Goal: Task Accomplishment & Management: Manage account settings

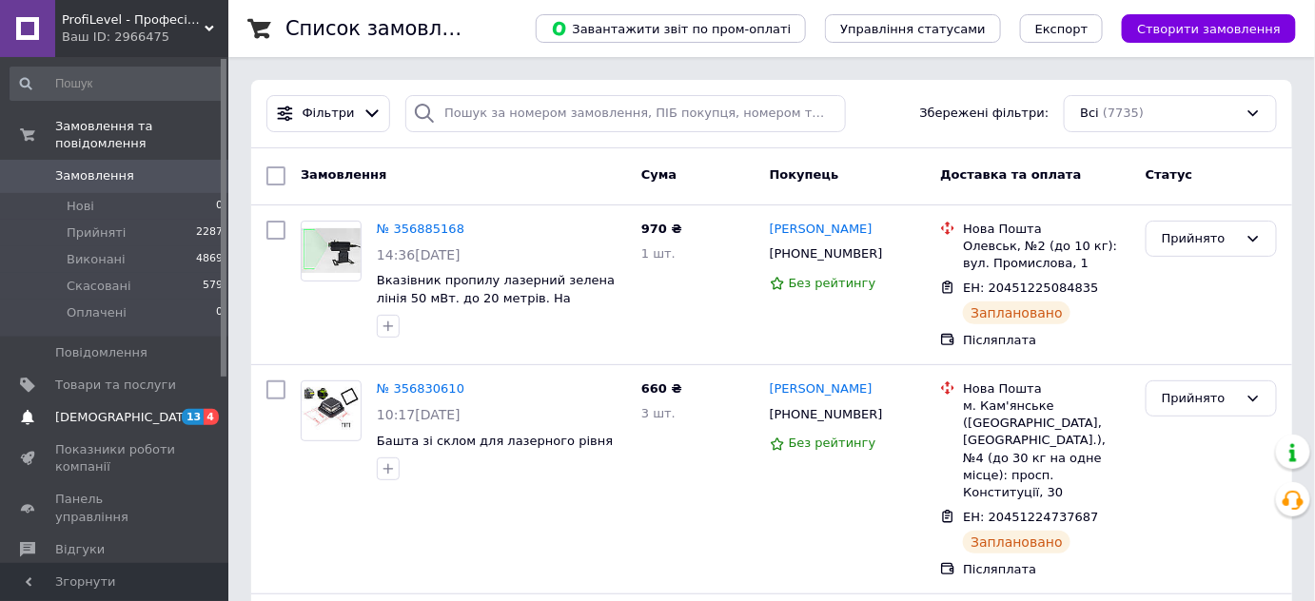
click at [90, 409] on span "[DEMOGRAPHIC_DATA]" at bounding box center [125, 417] width 141 height 17
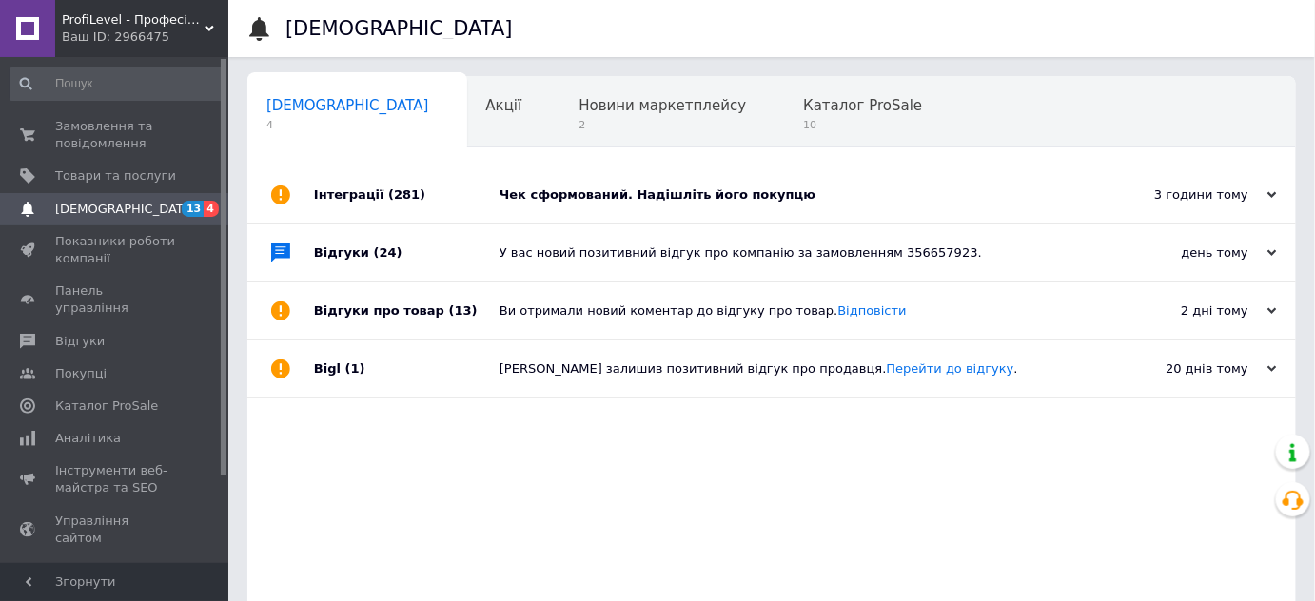
click at [573, 258] on div "У вас новий позитивний відгук про компанію за замовленням 356657923." at bounding box center [793, 253] width 587 height 17
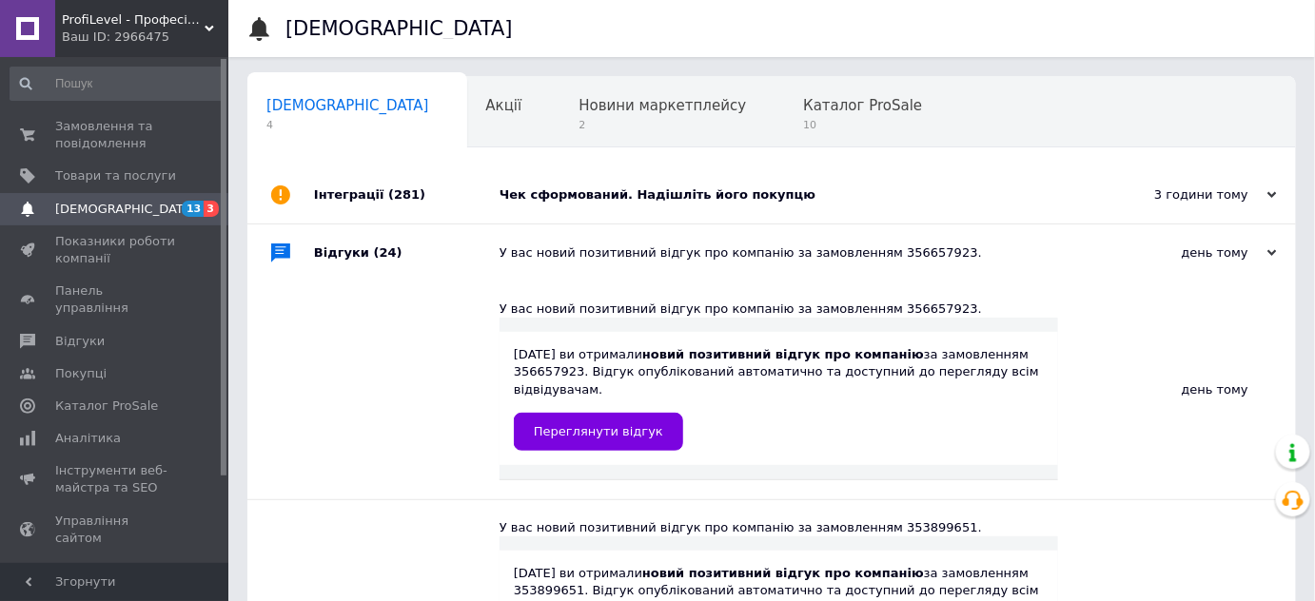
click at [107, 206] on span "[DEMOGRAPHIC_DATA]" at bounding box center [125, 209] width 141 height 17
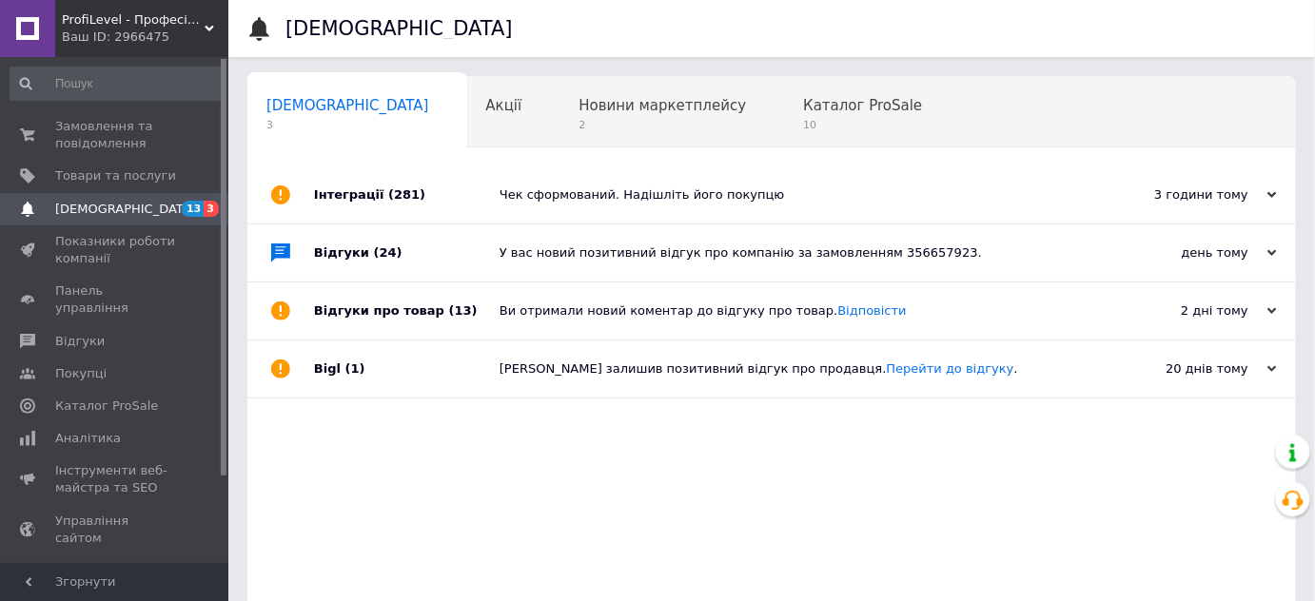
click at [568, 311] on div "Ви отримали новий коментар до відгуку про товар. Відповісти" at bounding box center [793, 311] width 587 height 17
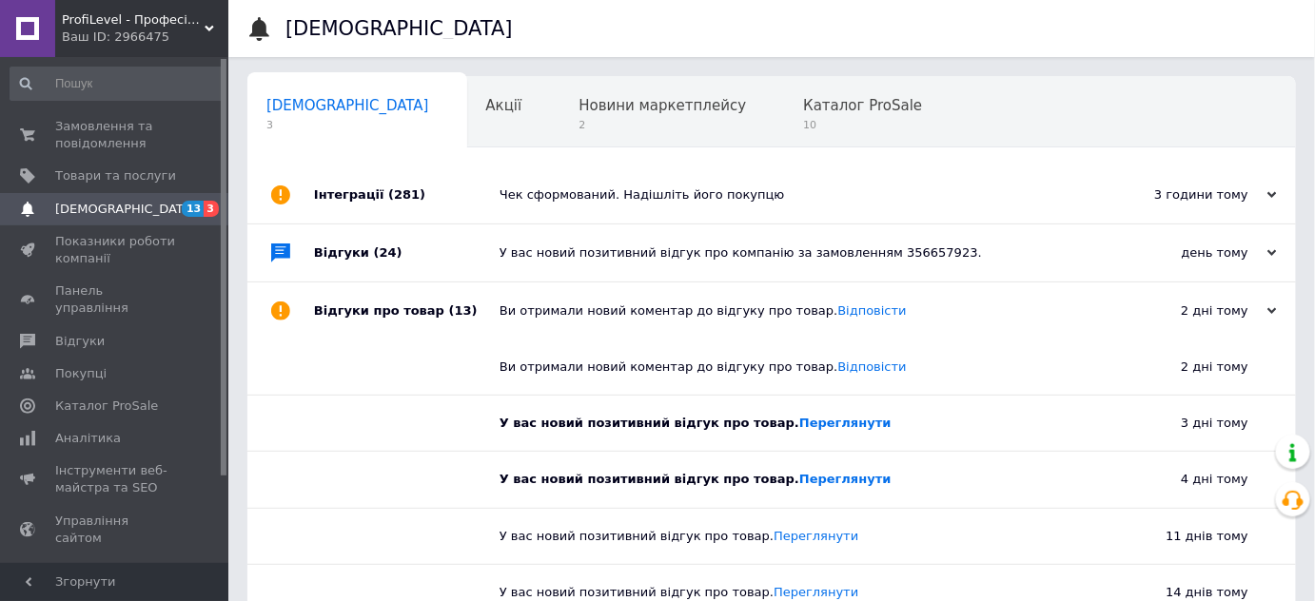
click at [88, 212] on span "[DEMOGRAPHIC_DATA]" at bounding box center [125, 209] width 141 height 17
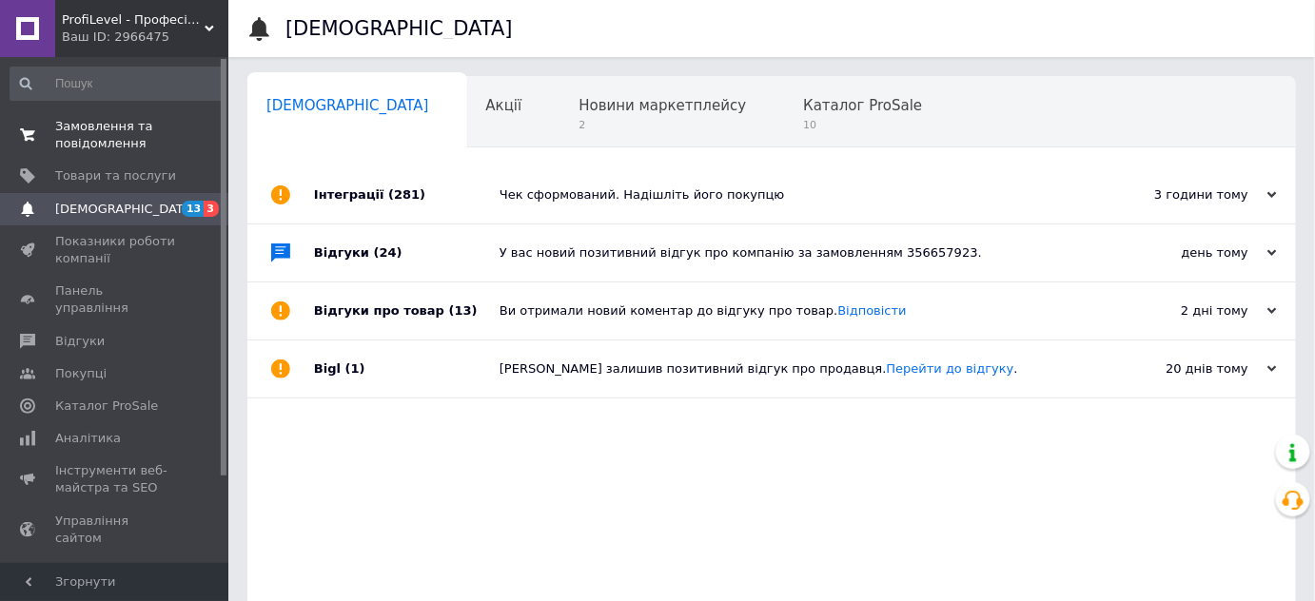
click at [90, 137] on span "Замовлення та повідомлення" at bounding box center [115, 135] width 121 height 34
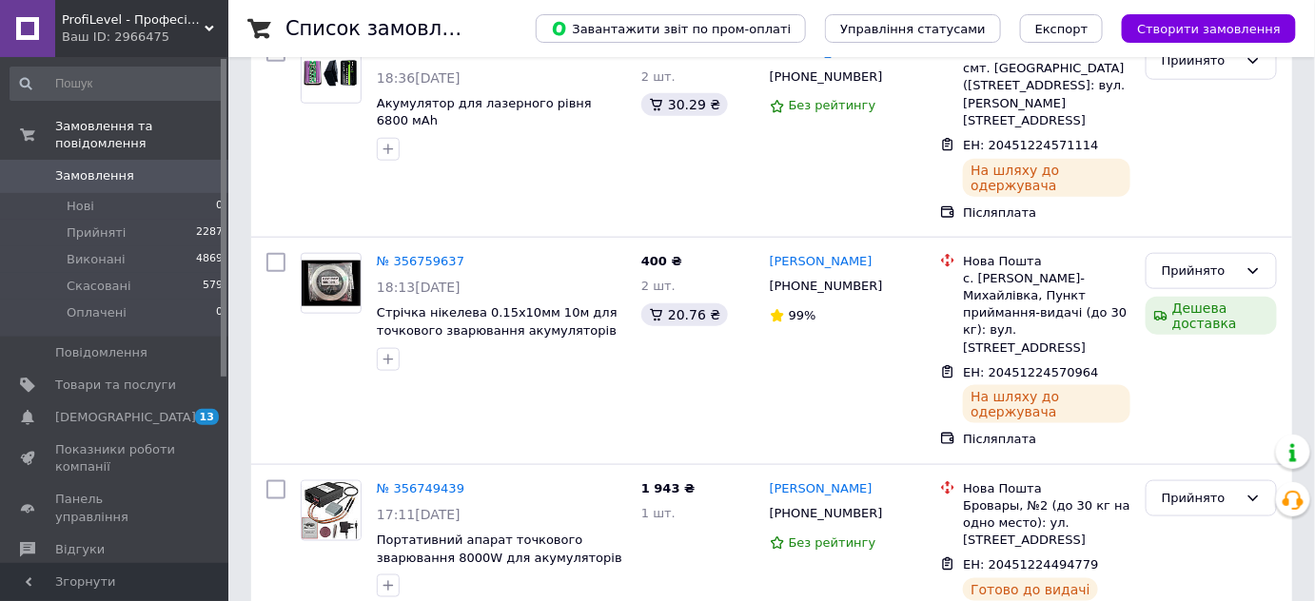
scroll to position [569, 0]
